Goal: Task Accomplishment & Management: Complete application form

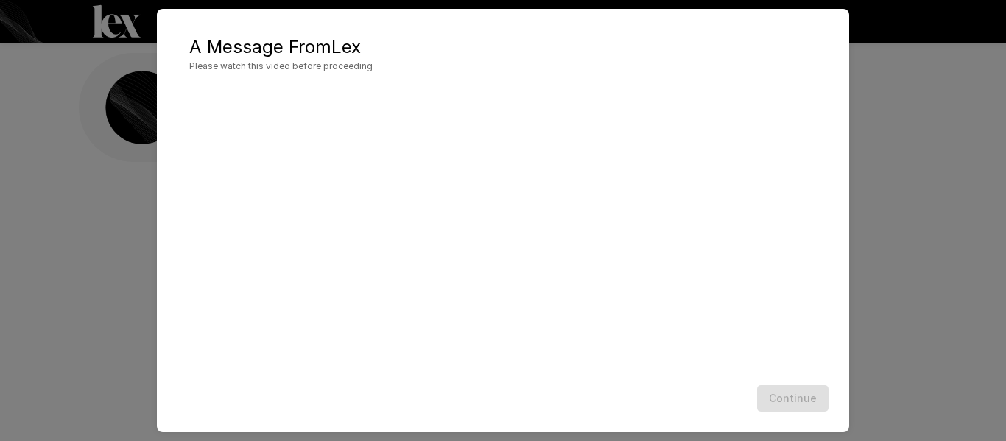
click at [966, 186] on div "A Message From [PERSON_NAME] Please watch this video before proceeding Continue" at bounding box center [503, 220] width 1006 height 441
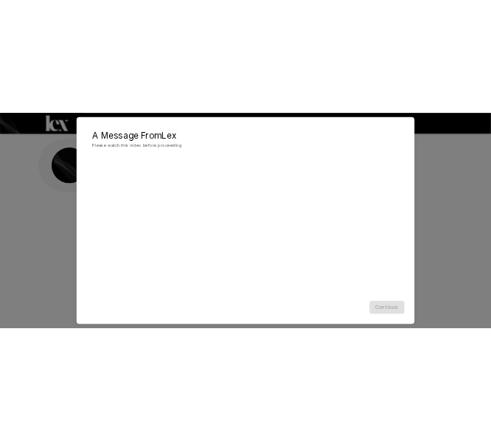
scroll to position [68, 0]
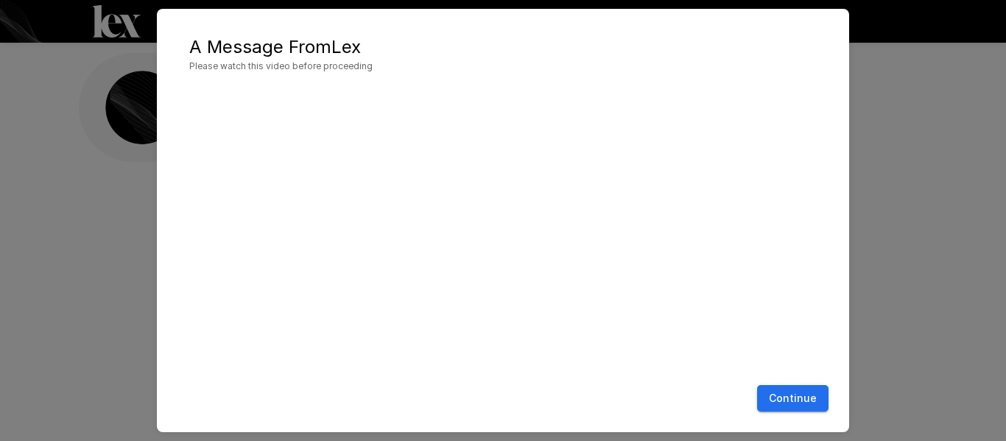
click at [812, 399] on button "Continue" at bounding box center [792, 398] width 71 height 27
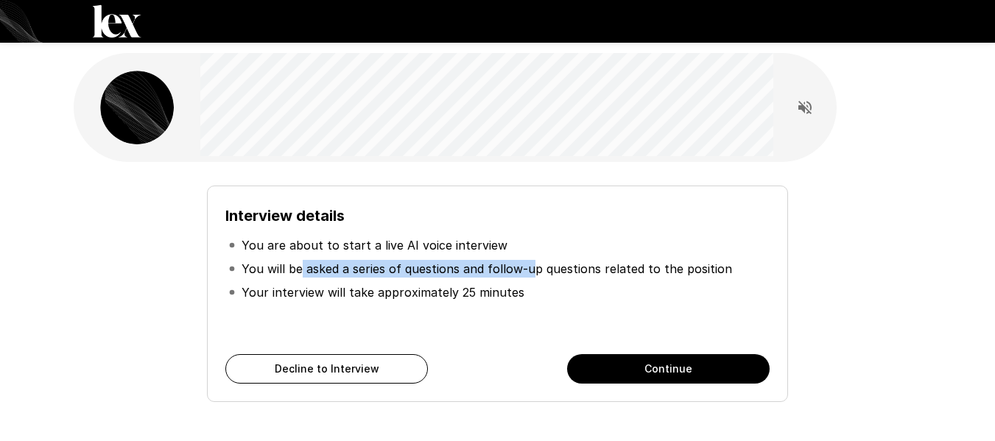
drag, startPoint x: 322, startPoint y: 271, endPoint x: 533, endPoint y: 271, distance: 211.5
click at [533, 271] on p "You will be asked a series of questions and follow-up questions related to the …" at bounding box center [487, 269] width 491 height 18
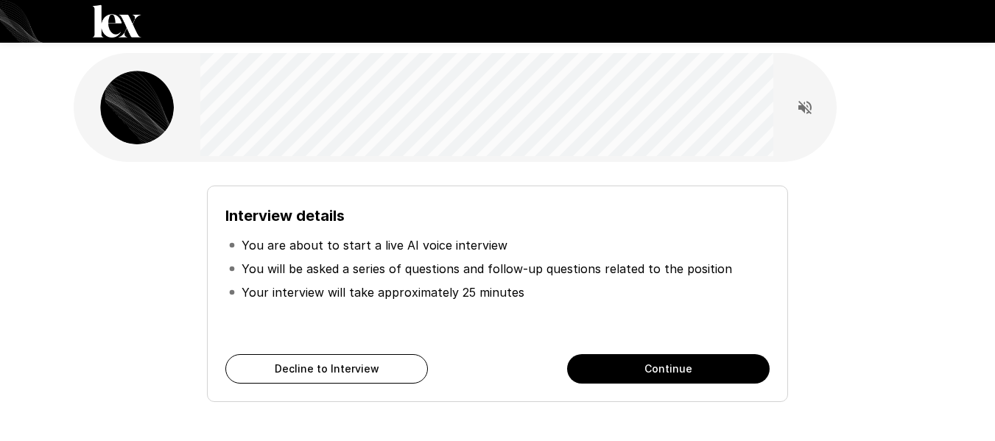
click at [537, 276] on p "You will be asked a series of questions and follow-up questions related to the …" at bounding box center [487, 269] width 491 height 18
drag, startPoint x: 436, startPoint y: 267, endPoint x: 638, endPoint y: 276, distance: 202.1
click at [638, 276] on p "You will be asked a series of questions and follow-up questions related to the …" at bounding box center [487, 269] width 491 height 18
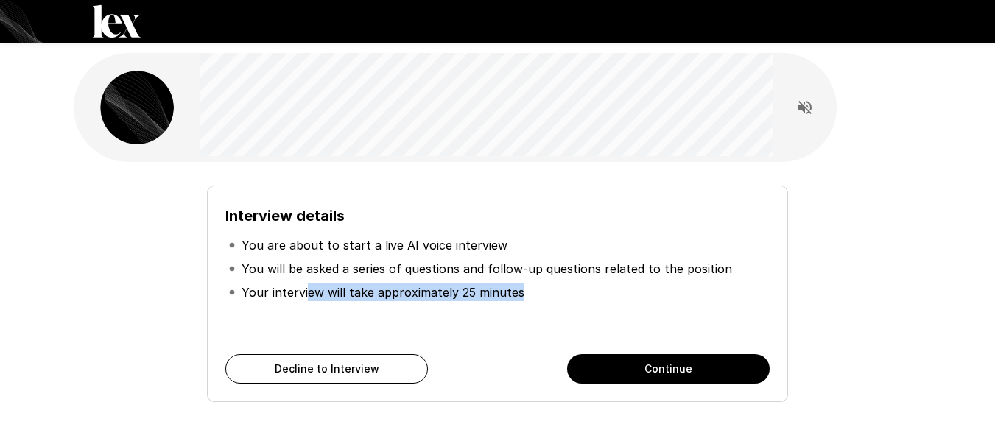
drag, startPoint x: 306, startPoint y: 295, endPoint x: 523, endPoint y: 306, distance: 217.6
click at [523, 306] on ul "You are about to start a live AI voice interview You will be asked a series of …" at bounding box center [497, 269] width 544 height 83
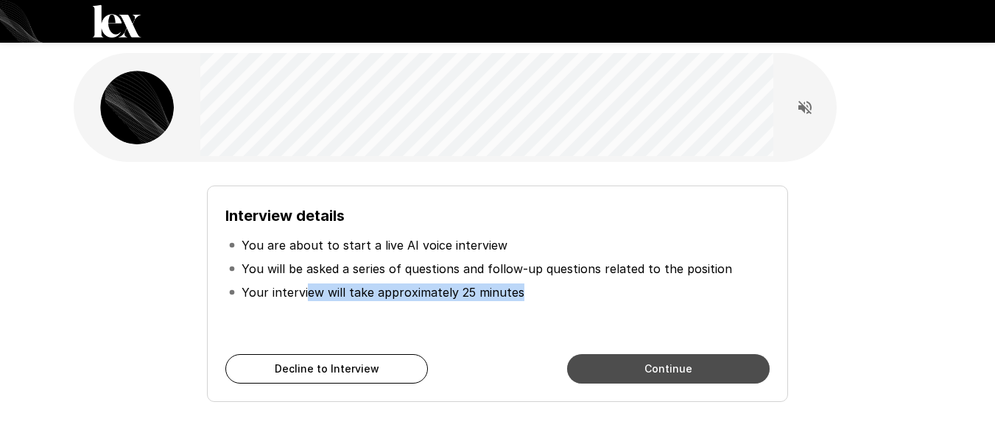
click at [683, 374] on button "Continue" at bounding box center [668, 368] width 203 height 29
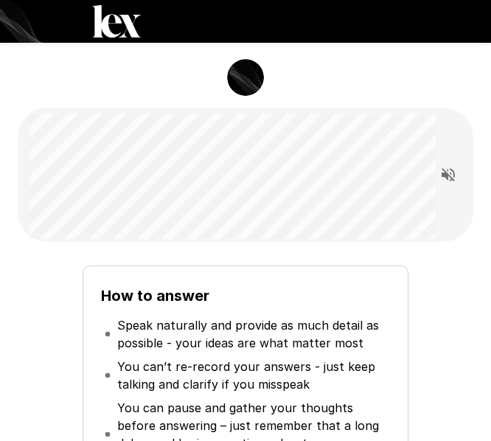
click at [348, 263] on div "How to answer Speak naturally and provide as much detail as possible - your ide…" at bounding box center [246, 433] width 444 height 361
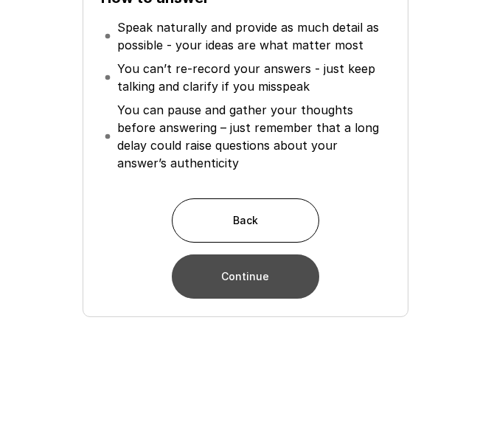
click at [257, 279] on button "Continue" at bounding box center [245, 276] width 147 height 44
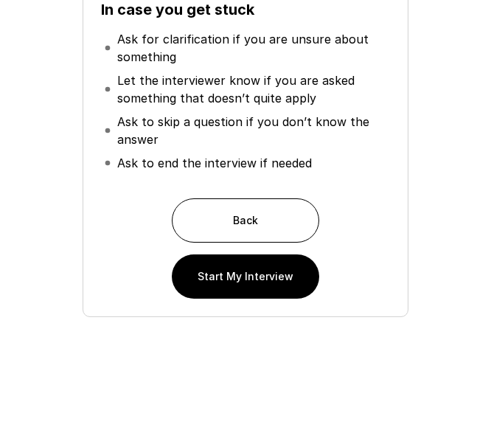
scroll to position [212, 0]
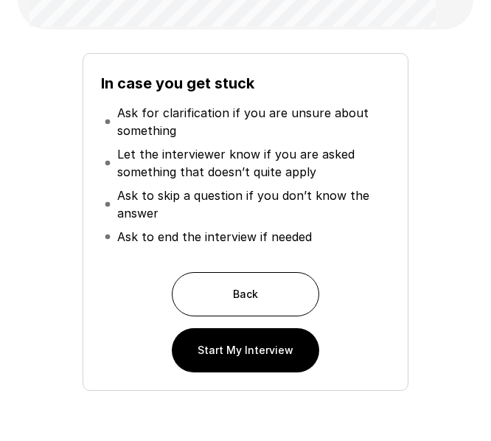
click at [263, 354] on button "Start My Interview" at bounding box center [245, 350] width 147 height 44
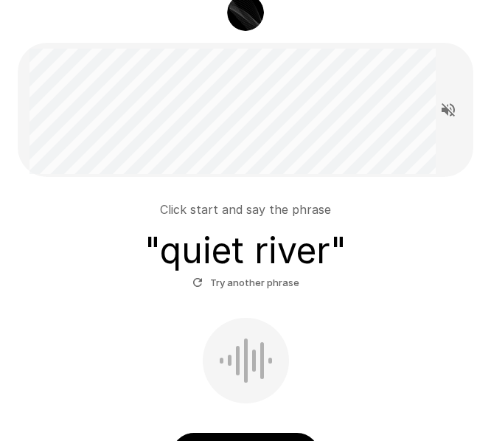
scroll to position [139, 0]
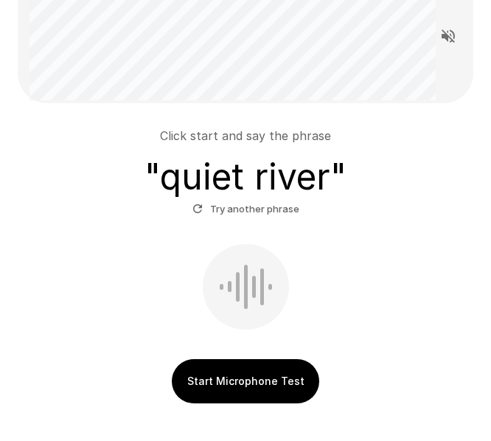
click at [249, 392] on button "Start Microphone Test" at bounding box center [245, 381] width 147 height 44
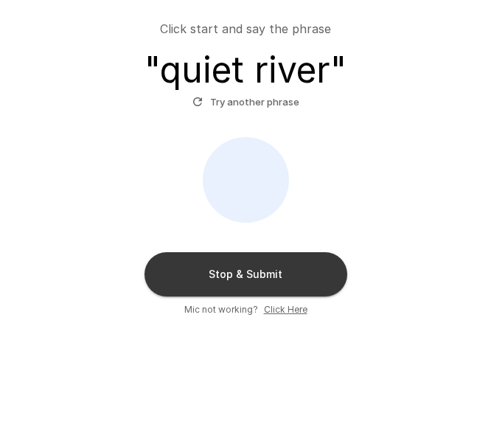
click at [262, 281] on button "Stop & Submit" at bounding box center [245, 274] width 203 height 44
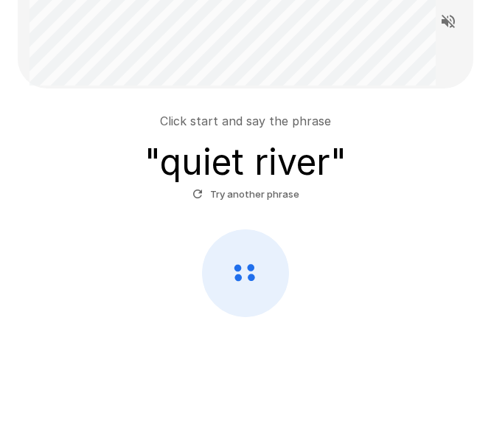
scroll to position [245, 0]
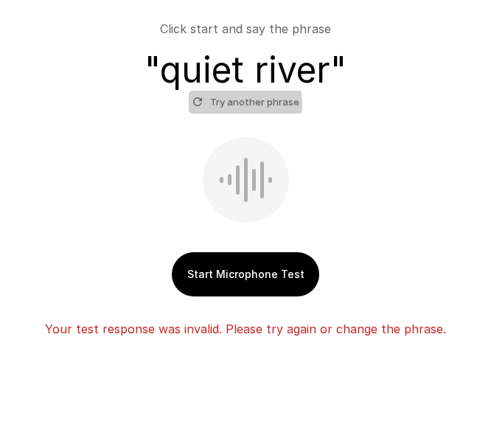
click at [200, 105] on icon "button" at bounding box center [197, 101] width 9 height 9
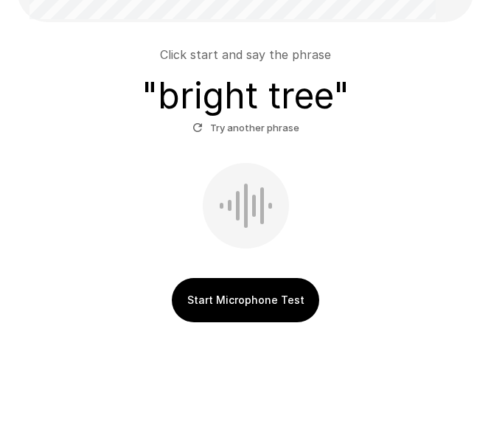
scroll to position [225, 0]
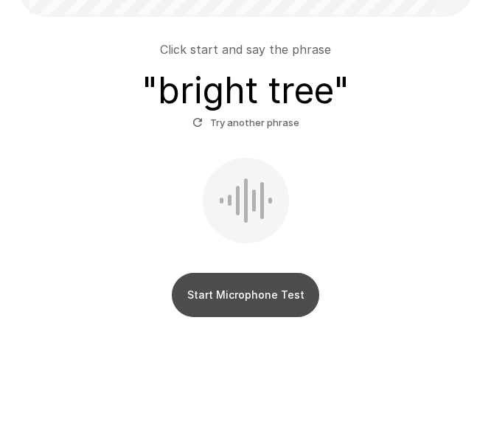
click at [260, 299] on button "Start Microphone Test" at bounding box center [245, 295] width 147 height 44
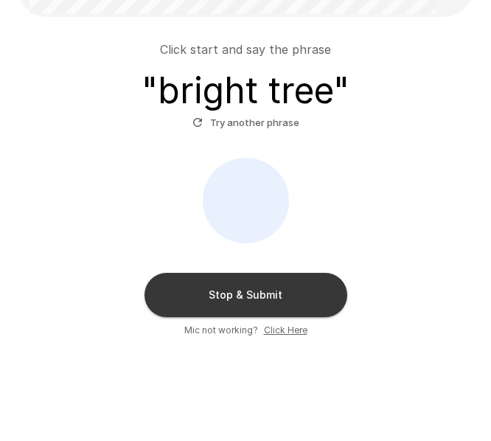
click at [290, 328] on u "Click Here" at bounding box center [285, 329] width 43 height 11
click at [287, 329] on u "Click Here" at bounding box center [285, 329] width 43 height 11
click at [236, 118] on button "Try another phrase" at bounding box center [246, 122] width 114 height 23
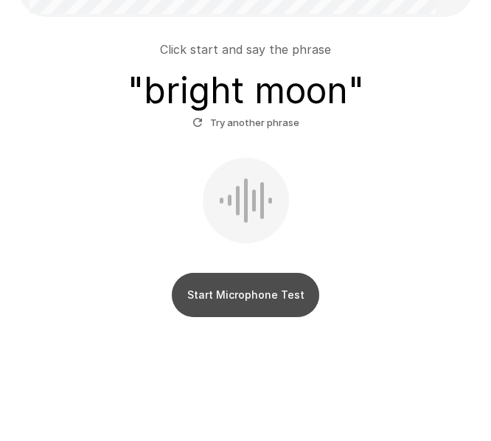
click at [267, 290] on button "Start Microphone Test" at bounding box center [245, 295] width 147 height 44
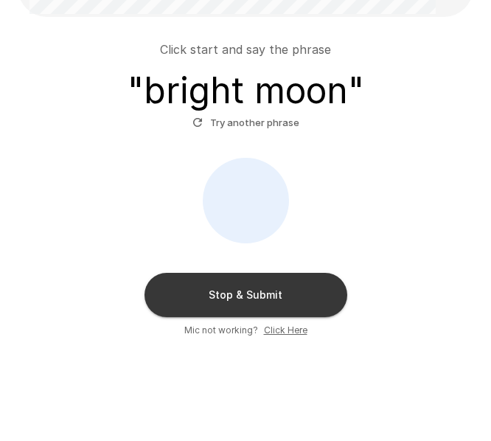
click at [297, 290] on button "Stop & Submit" at bounding box center [245, 295] width 203 height 44
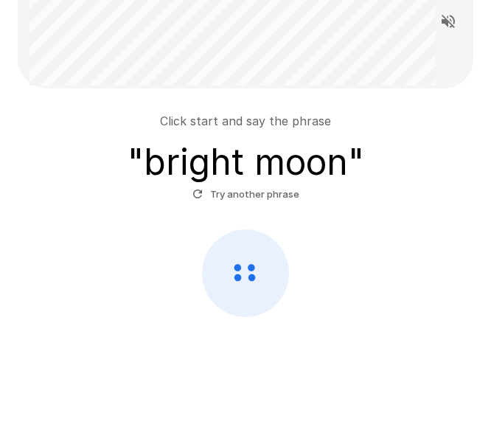
scroll to position [153, 0]
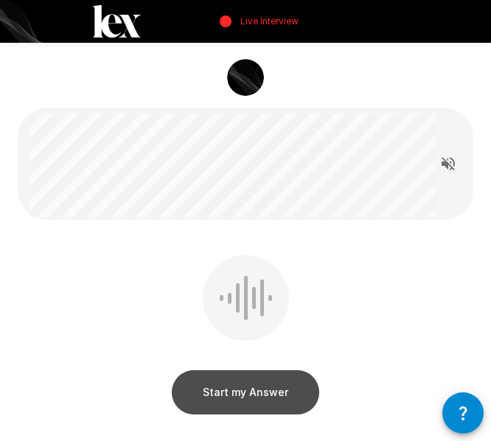
click at [259, 394] on button "Start my Answer" at bounding box center [245, 392] width 147 height 44
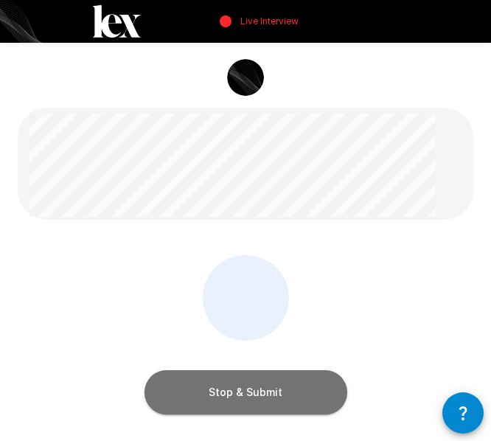
click at [254, 393] on button "Stop & Submit" at bounding box center [245, 392] width 203 height 44
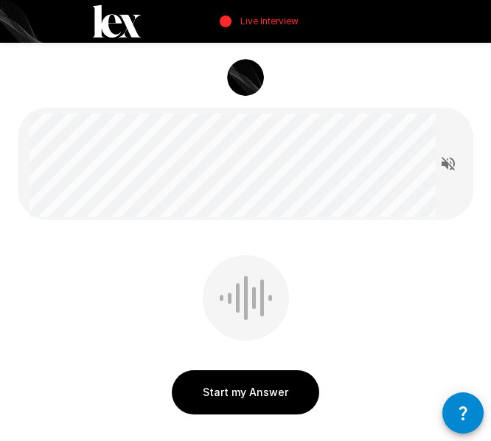
drag, startPoint x: 272, startPoint y: 398, endPoint x: 142, endPoint y: 256, distance: 192.4
click at [142, 256] on div "Start my Answer" at bounding box center [245, 338] width 455 height 166
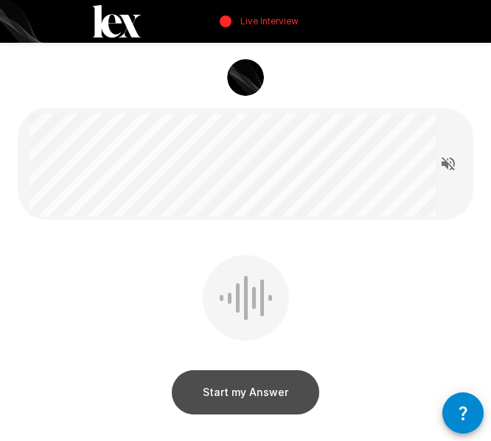
click at [234, 396] on button "Start my Answer" at bounding box center [245, 392] width 147 height 44
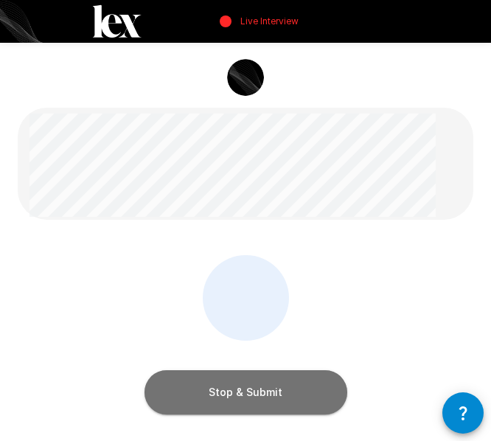
click at [258, 393] on button "Stop & Submit" at bounding box center [245, 392] width 203 height 44
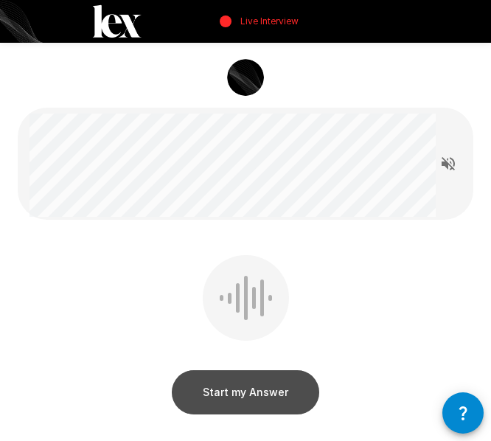
click at [280, 394] on button "Start my Answer" at bounding box center [245, 392] width 147 height 44
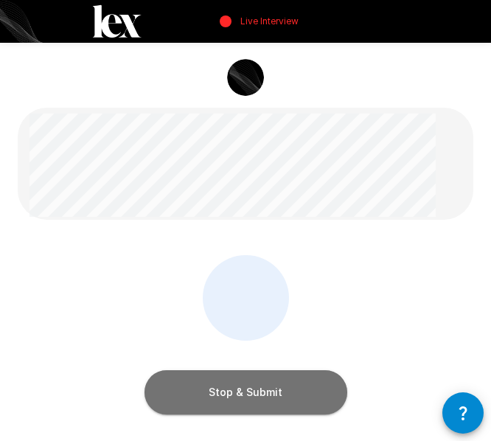
click at [255, 396] on button "Stop & Submit" at bounding box center [245, 392] width 203 height 44
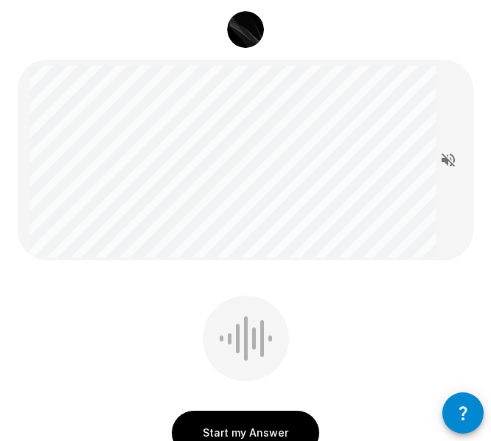
scroll to position [74, 0]
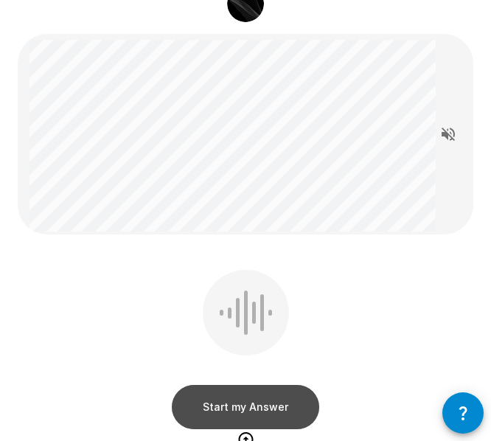
click at [235, 407] on button "Start my Answer" at bounding box center [245, 407] width 147 height 44
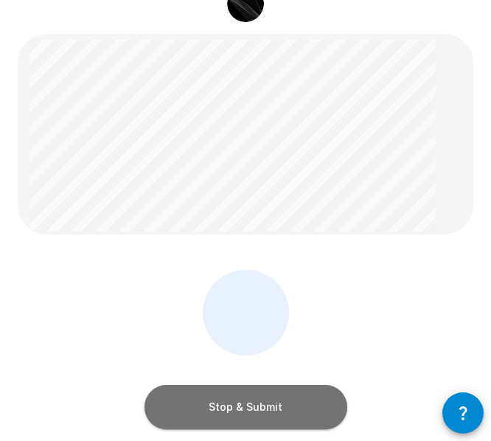
click at [243, 405] on button "Stop & Submit" at bounding box center [245, 407] width 203 height 44
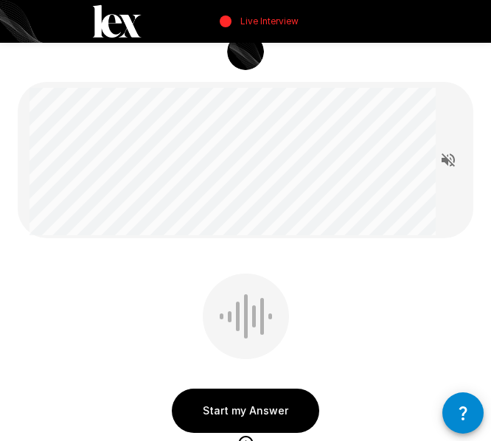
scroll to position [0, 0]
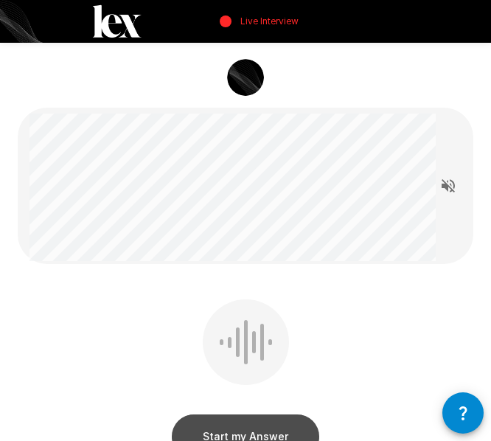
click at [228, 429] on button "Start my Answer" at bounding box center [245, 436] width 147 height 44
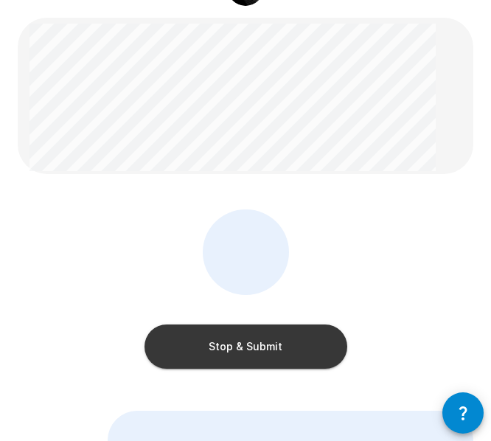
scroll to position [147, 0]
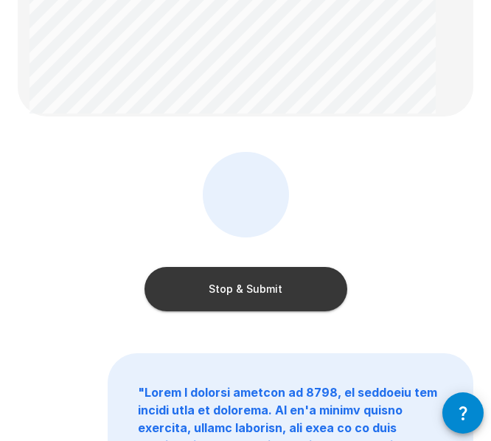
click at [280, 284] on button "Stop & Submit" at bounding box center [245, 289] width 203 height 44
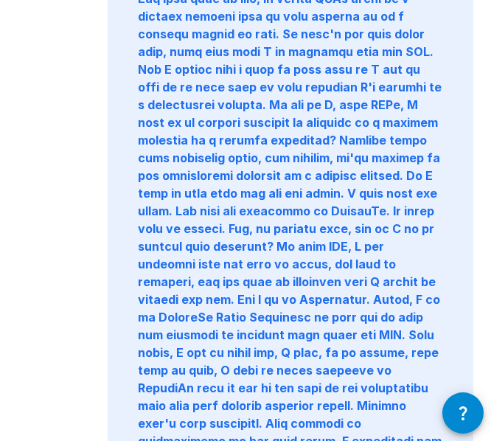
scroll to position [739, 0]
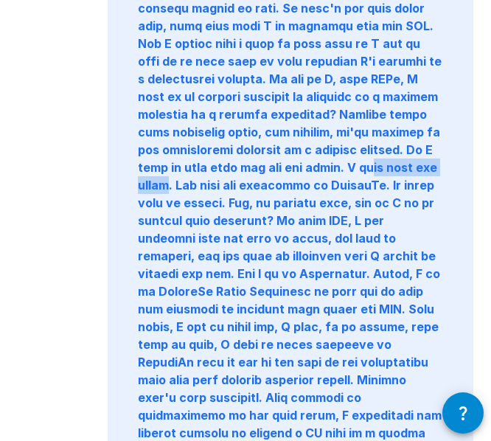
drag, startPoint x: 262, startPoint y: 166, endPoint x: 360, endPoint y: 174, distance: 98.3
click at [360, 174] on b "" "" at bounding box center [290, 220] width 304 height 722
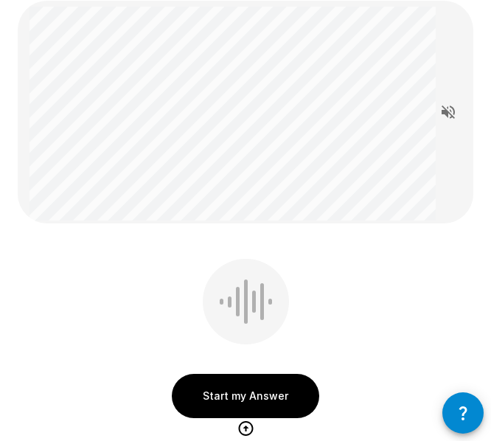
scroll to position [183, 0]
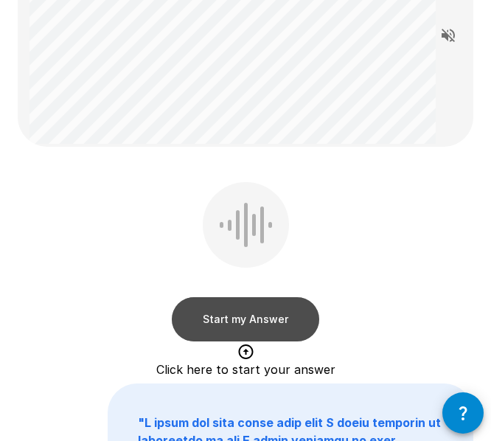
click at [275, 328] on button "Start my Answer" at bounding box center [245, 319] width 147 height 44
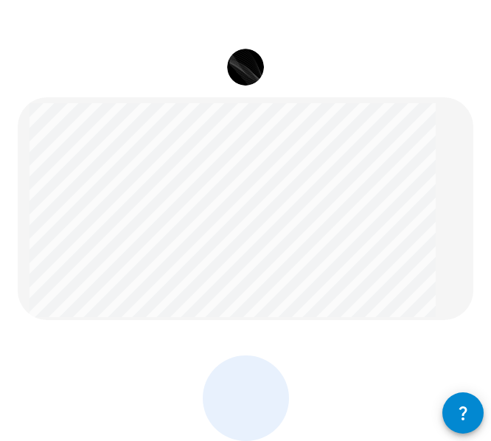
scroll to position [147, 0]
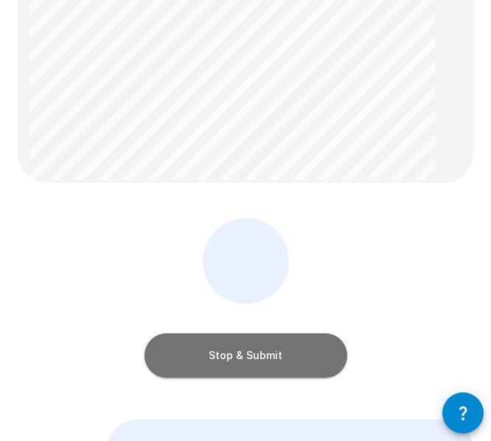
click at [274, 363] on button "Stop & Submit" at bounding box center [245, 355] width 203 height 44
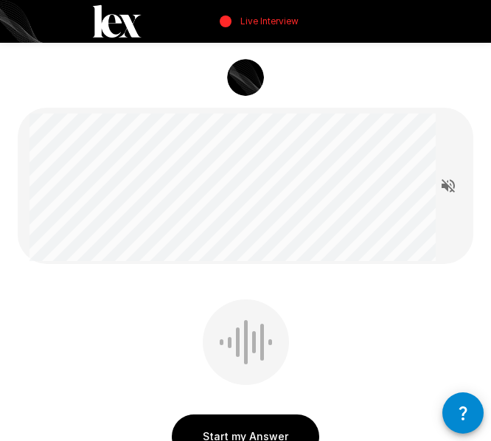
scroll to position [74, 0]
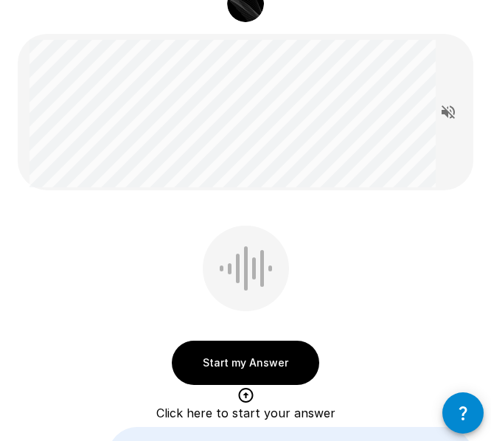
click at [334, 293] on div "Start my Answer Click here to start your answer" at bounding box center [245, 308] width 455 height 166
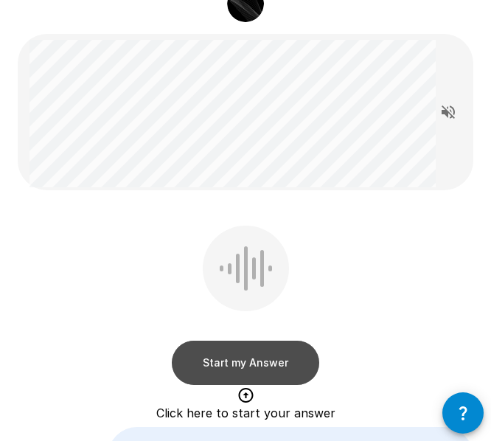
click at [236, 361] on button "Start my Answer" at bounding box center [245, 362] width 147 height 44
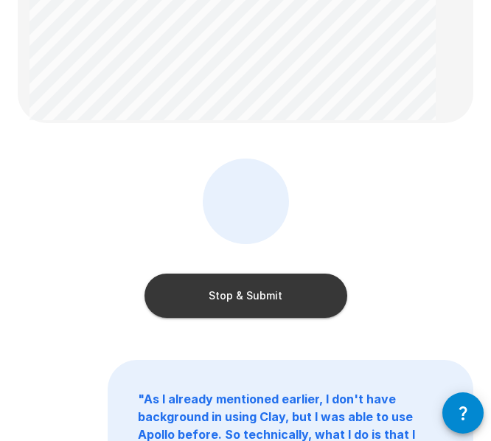
scroll to position [147, 0]
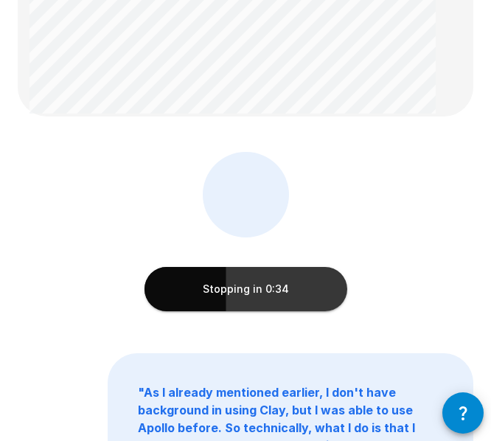
click at [214, 292] on button "Stopping in 0:34" at bounding box center [245, 289] width 203 height 44
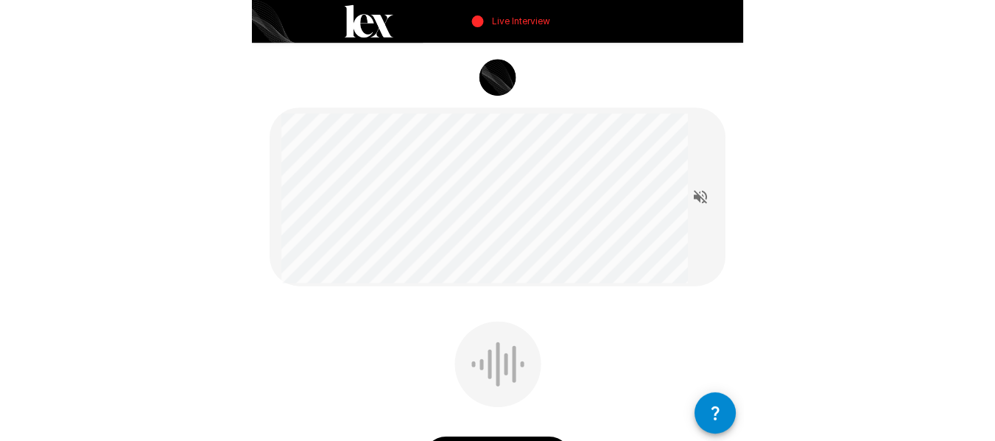
scroll to position [74, 0]
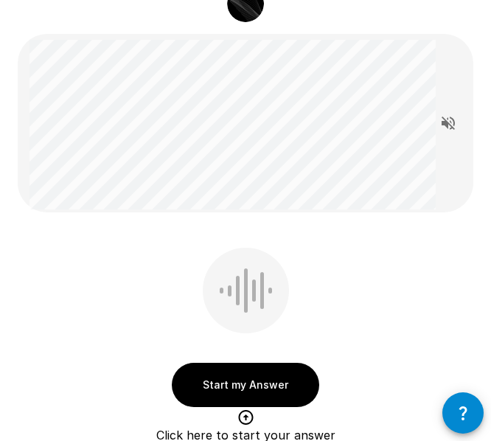
click at [251, 383] on button "Start my Answer" at bounding box center [245, 384] width 147 height 44
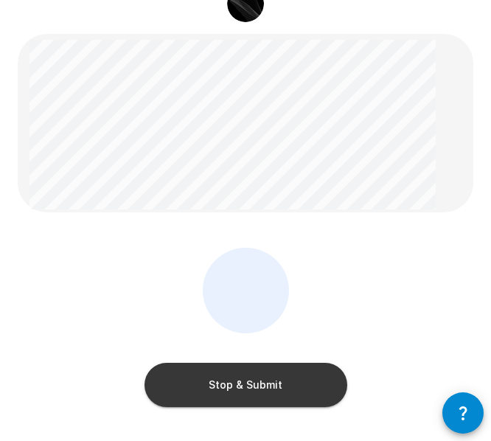
click at [223, 375] on button "Stop & Submit" at bounding box center [245, 384] width 203 height 44
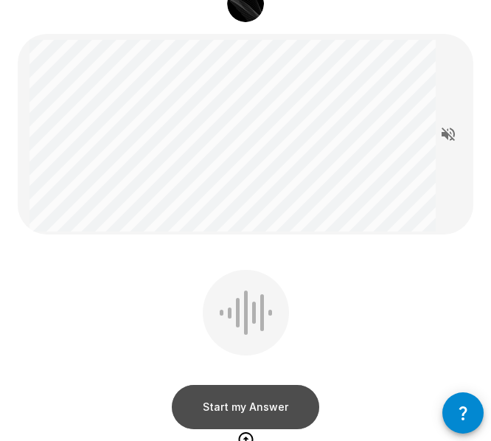
click at [228, 412] on button "Start my Answer" at bounding box center [245, 407] width 147 height 44
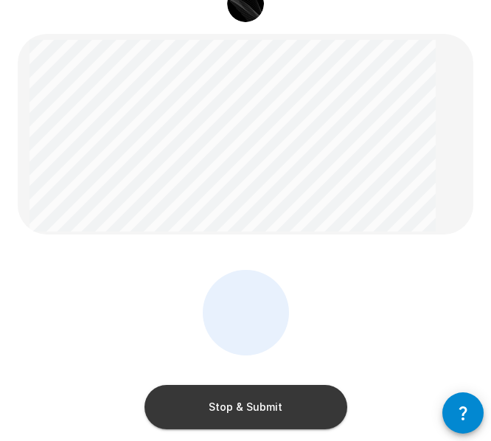
click at [278, 410] on button "Stop & Submit" at bounding box center [245, 407] width 203 height 44
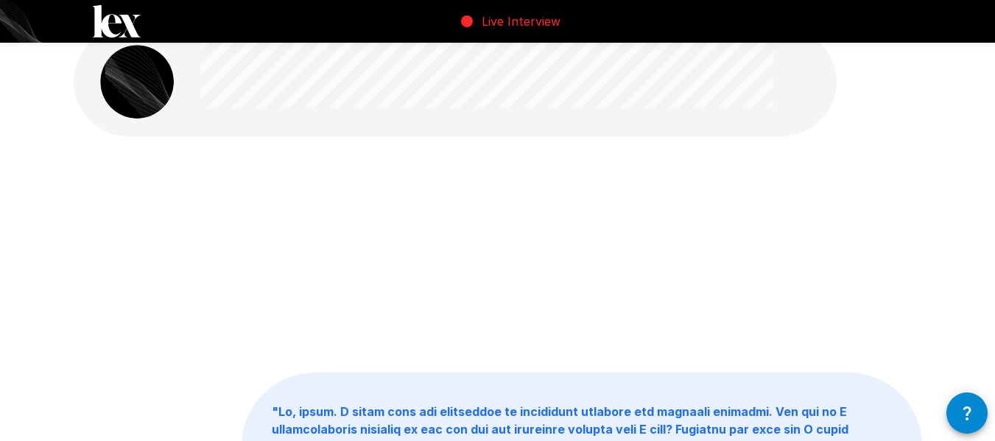
scroll to position [0, 0]
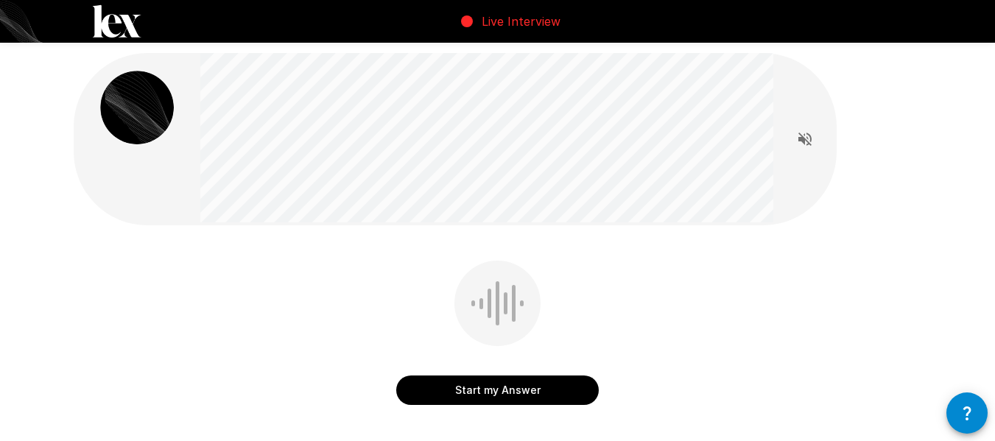
click at [534, 391] on button "Start my Answer" at bounding box center [497, 390] width 203 height 29
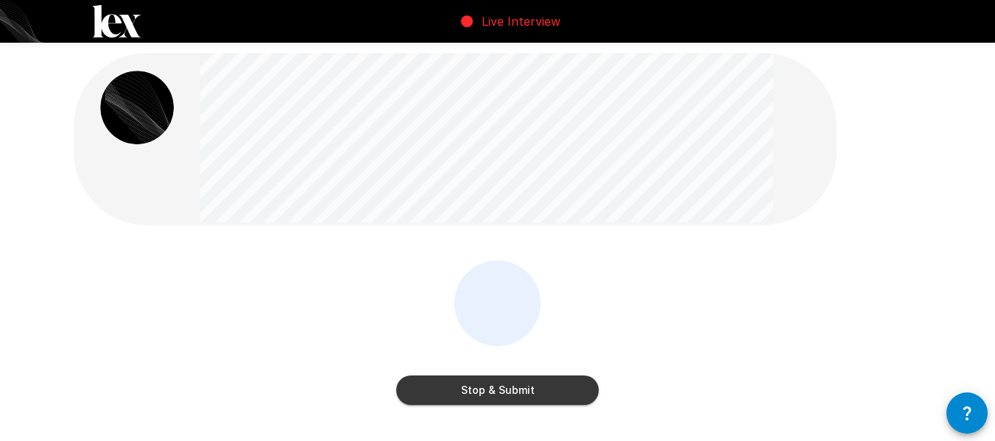
click at [138, 265] on div "Stop & Submit" at bounding box center [498, 344] width 849 height 166
click at [554, 393] on button "Stop & Submit" at bounding box center [497, 390] width 203 height 29
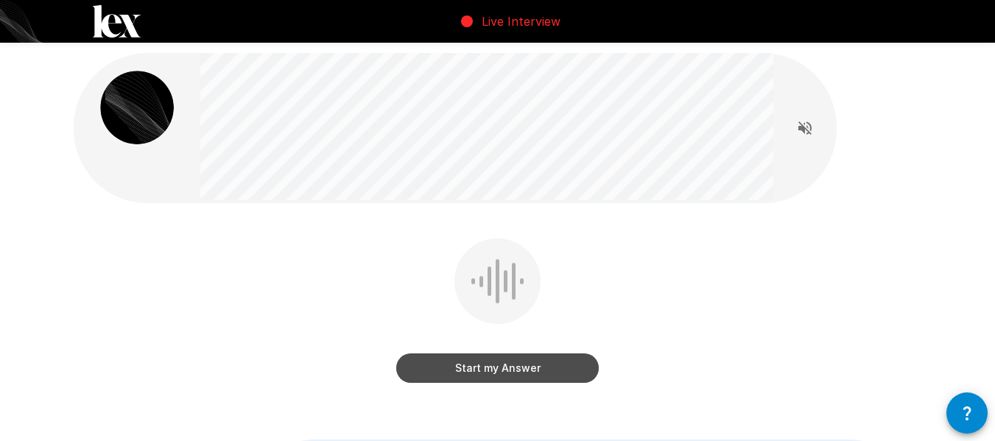
click at [544, 374] on button "Start my Answer" at bounding box center [497, 368] width 203 height 29
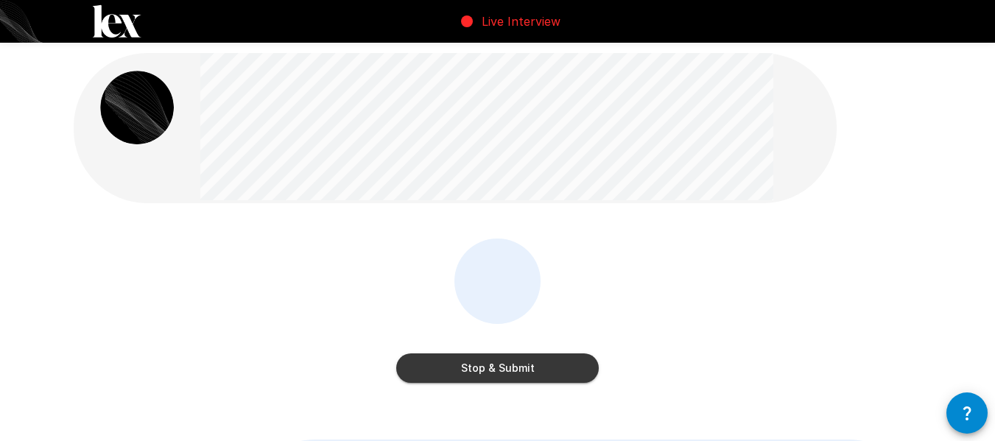
click at [522, 368] on button "Stop & Submit" at bounding box center [497, 368] width 203 height 29
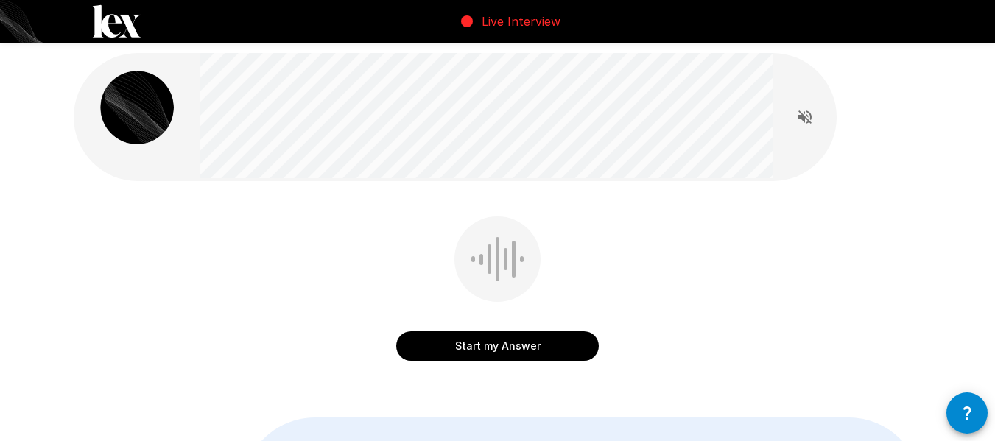
click at [497, 350] on button "Start my Answer" at bounding box center [497, 346] width 203 height 29
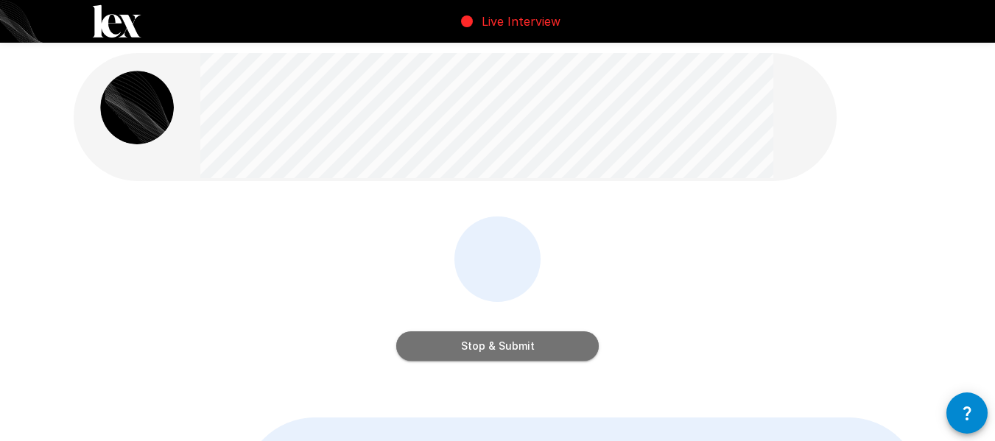
click at [534, 353] on button "Stop & Submit" at bounding box center [497, 346] width 203 height 29
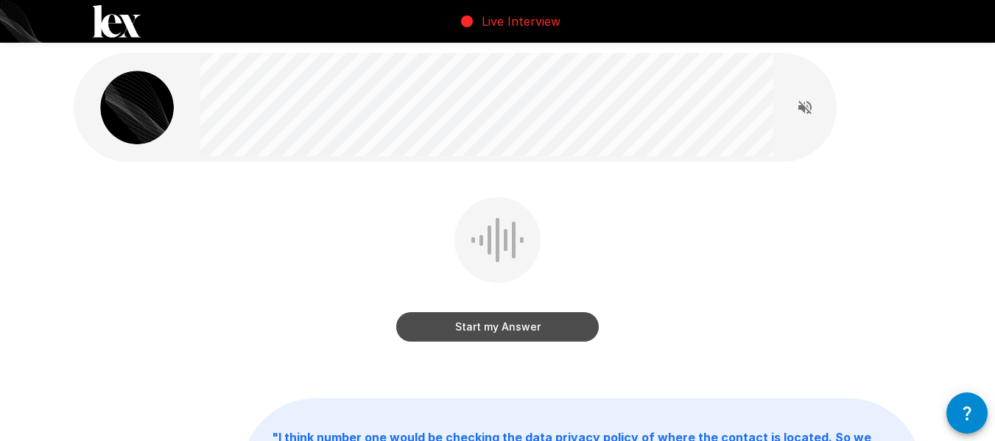
click at [542, 332] on button "Start my Answer" at bounding box center [497, 326] width 203 height 29
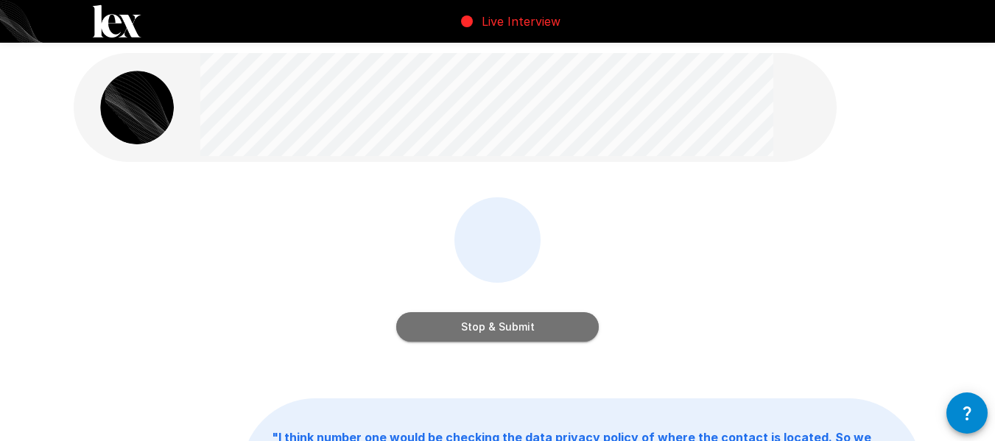
click at [506, 331] on button "Stop & Submit" at bounding box center [497, 326] width 203 height 29
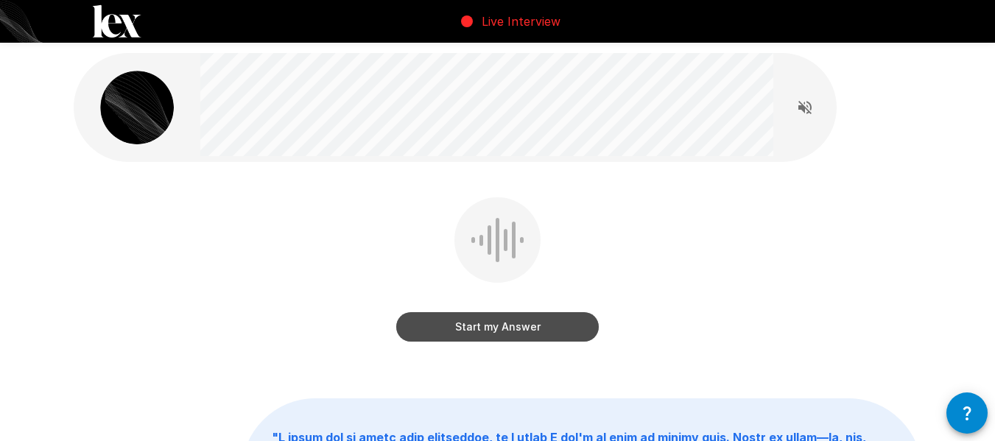
click at [544, 331] on button "Start my Answer" at bounding box center [497, 326] width 203 height 29
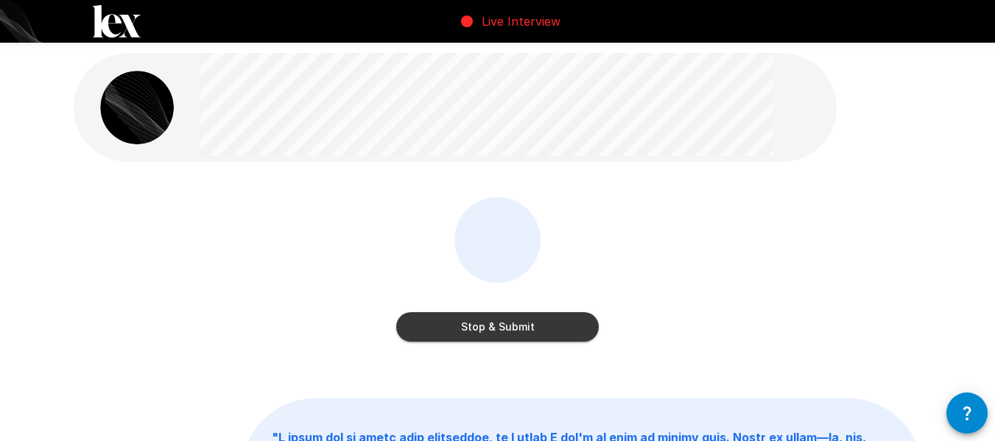
click at [516, 332] on button "Stop & Submit" at bounding box center [497, 326] width 203 height 29
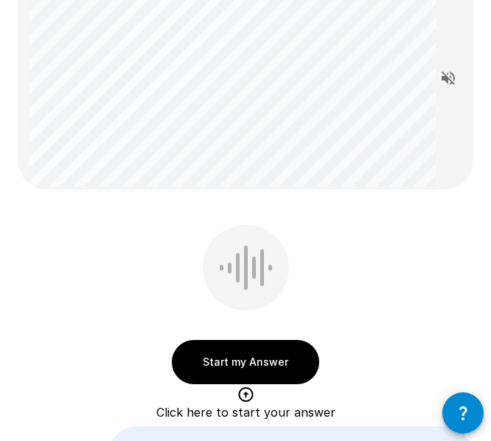
scroll to position [147, 0]
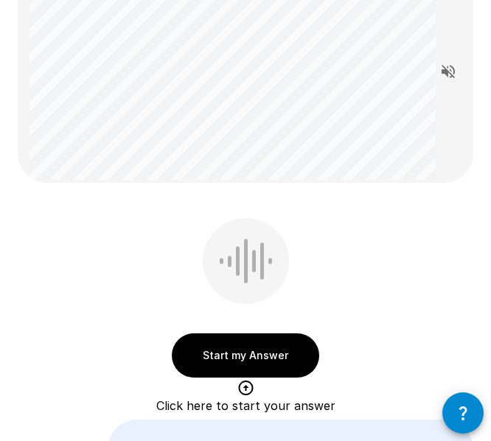
click at [281, 348] on button "Start my Answer" at bounding box center [245, 355] width 147 height 44
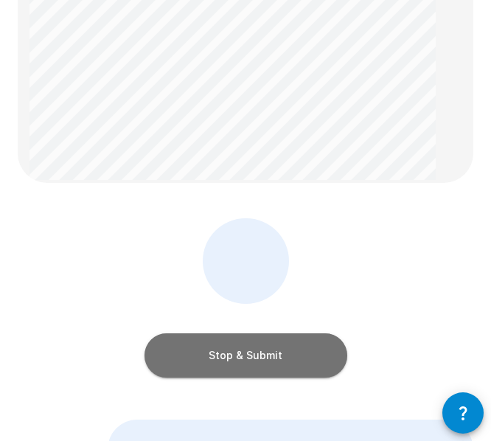
click at [226, 371] on button "Stop & Submit" at bounding box center [245, 355] width 203 height 44
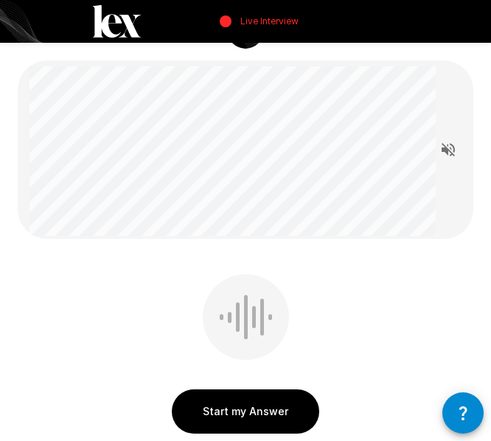
scroll to position [74, 0]
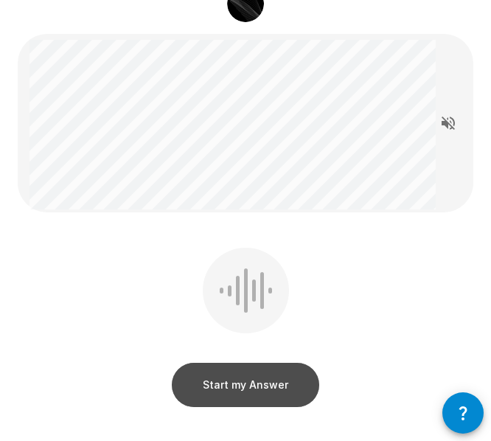
click at [224, 391] on button "Start my Answer" at bounding box center [245, 384] width 147 height 44
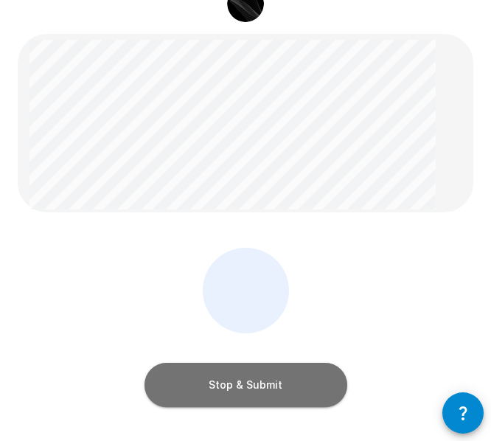
click at [251, 386] on button "Stop & Submit" at bounding box center [245, 384] width 203 height 44
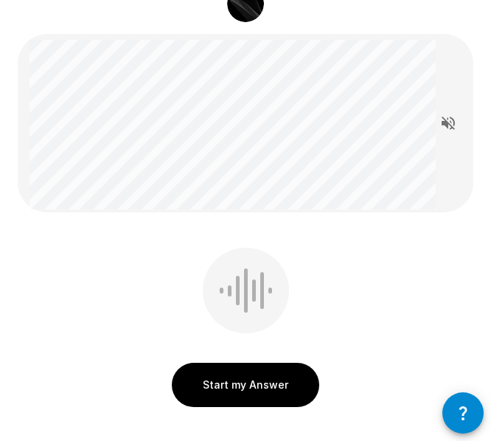
click at [243, 388] on button "Start my Answer" at bounding box center [245, 384] width 147 height 44
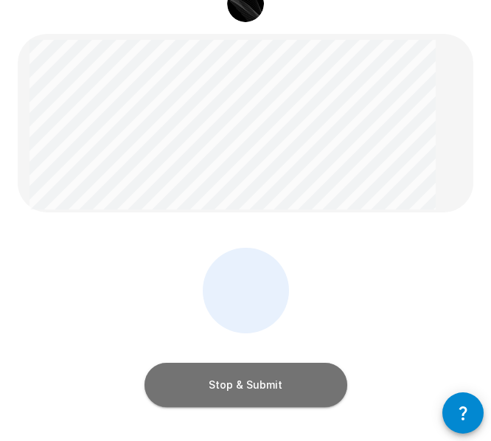
click at [277, 393] on button "Stop & Submit" at bounding box center [245, 384] width 203 height 44
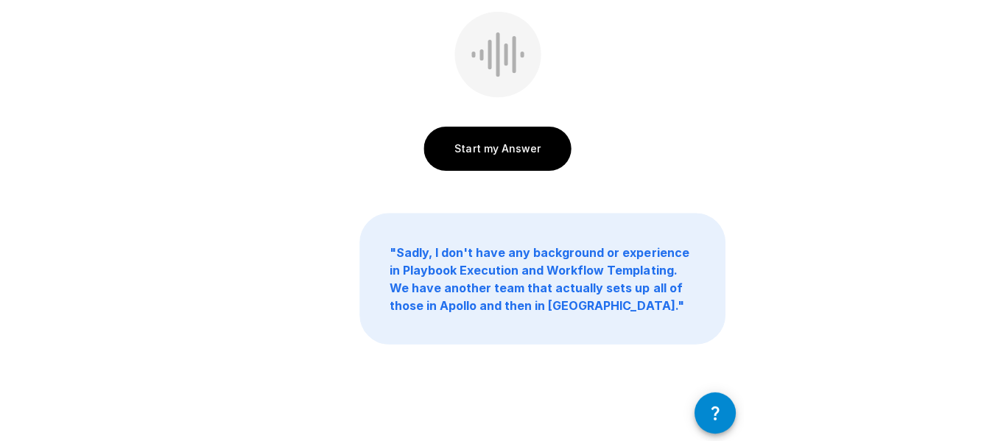
scroll to position [44, 0]
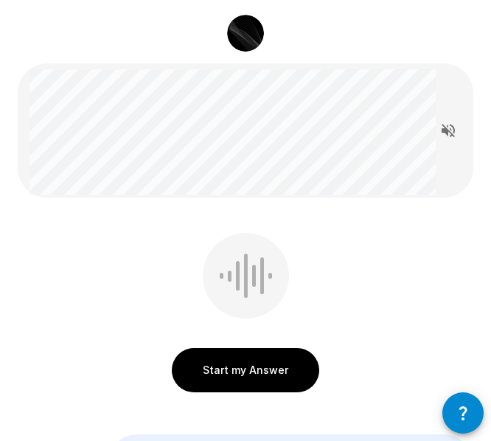
click at [246, 365] on button "Start my Answer" at bounding box center [245, 370] width 147 height 44
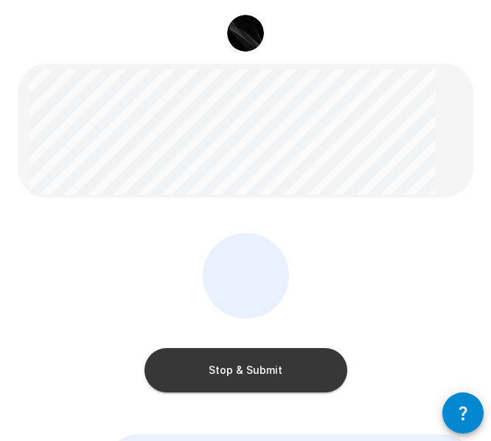
click at [362, 250] on div "Stop & Submit" at bounding box center [245, 316] width 455 height 166
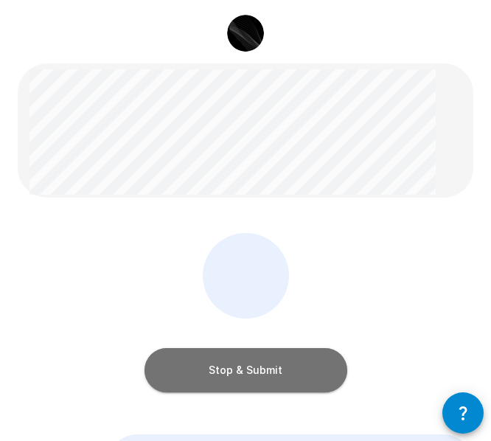
click at [268, 371] on button "Stop & Submit" at bounding box center [245, 370] width 203 height 44
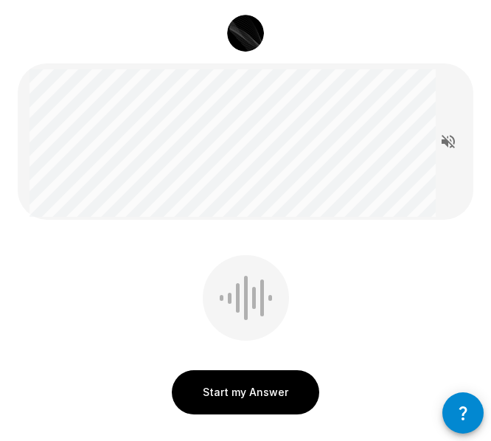
click at [299, 388] on button "Start my Answer" at bounding box center [245, 392] width 147 height 44
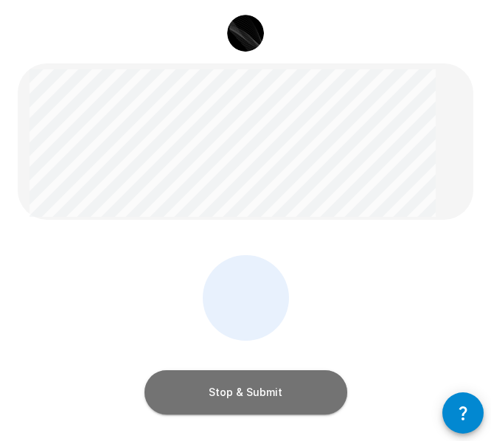
click at [234, 393] on button "Stop & Submit" at bounding box center [245, 392] width 203 height 44
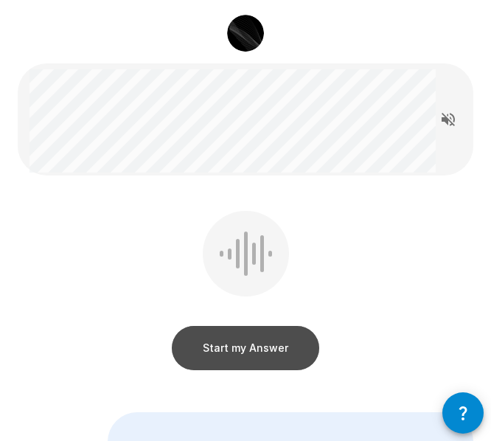
click at [251, 351] on button "Start my Answer" at bounding box center [245, 348] width 147 height 44
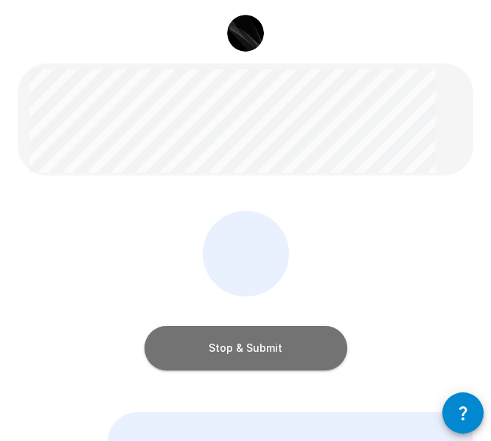
click at [241, 348] on button "Stop & Submit" at bounding box center [245, 348] width 203 height 44
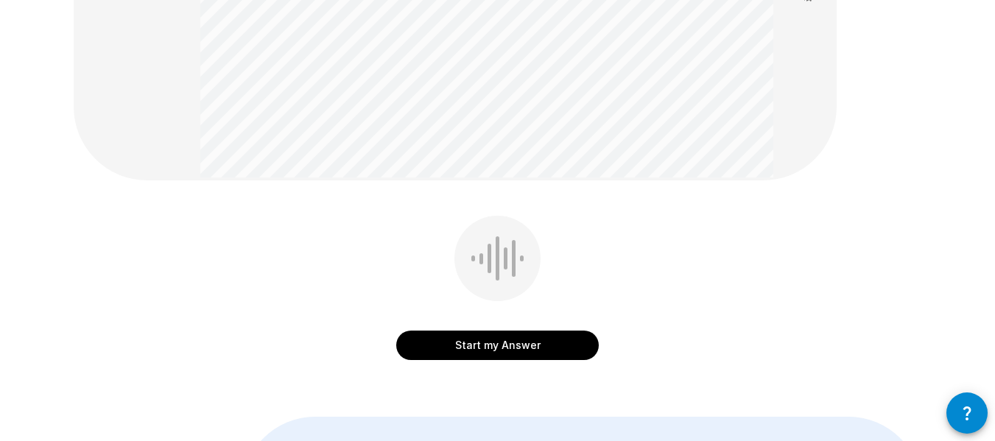
scroll to position [265, 0]
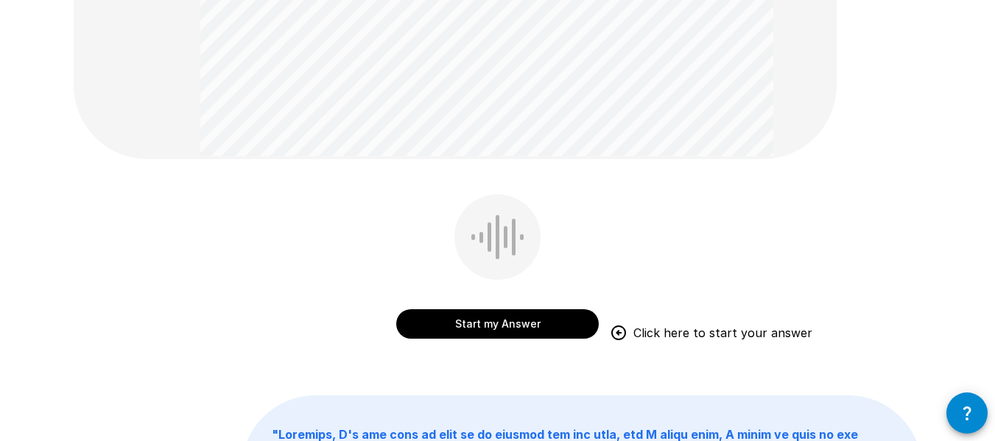
click at [491, 325] on button "Start my Answer" at bounding box center [497, 323] width 203 height 29
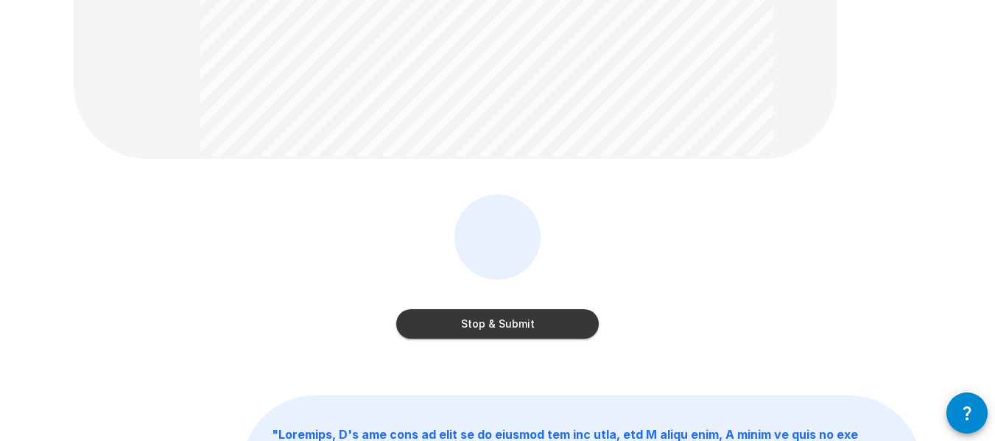
click at [626, 319] on div "Stop & Submit" at bounding box center [498, 278] width 849 height 166
click at [519, 328] on button "Stop & Submit" at bounding box center [497, 323] width 203 height 29
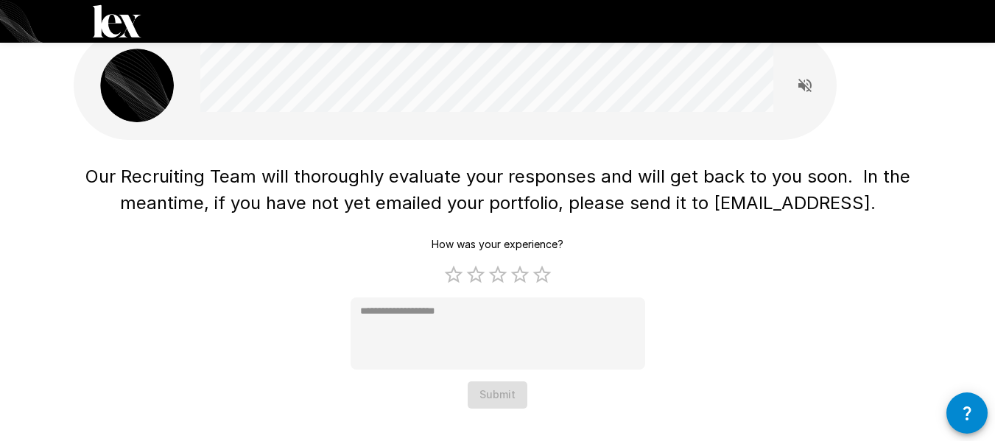
scroll to position [22, 0]
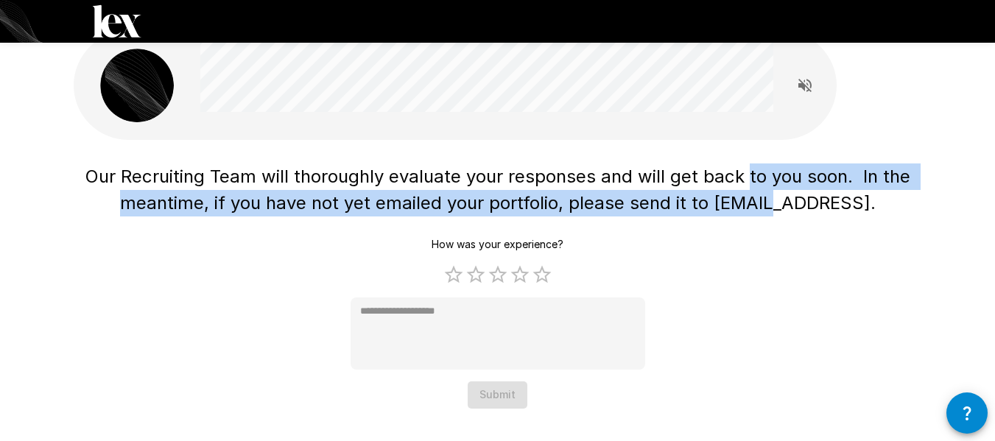
drag, startPoint x: 747, startPoint y: 179, endPoint x: 788, endPoint y: 220, distance: 57.8
click at [788, 220] on span "Our Recruiting Team will thoroughly evaluate your responses and will get back t…" at bounding box center [498, 195] width 849 height 62
click at [752, 248] on div "Our Recruiting Team will thoroughly evaluate your responses and will get back t…" at bounding box center [498, 283] width 849 height 251
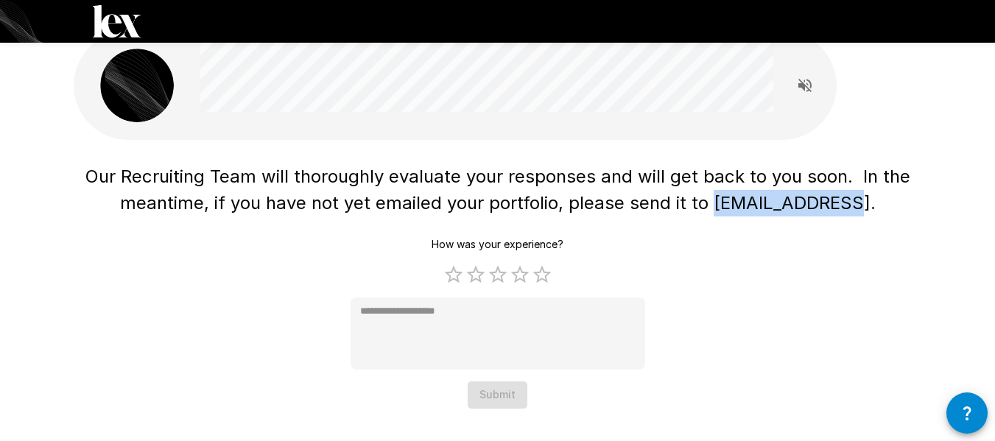
drag, startPoint x: 721, startPoint y: 201, endPoint x: 850, endPoint y: 203, distance: 129.7
click at [850, 203] on span "Our Recruiting Team will thoroughly evaluate your responses and will get back t…" at bounding box center [500, 190] width 830 height 48
copy span "[EMAIL_ADDRESS]"
type textarea "*"
